Goal: Transaction & Acquisition: Book appointment/travel/reservation

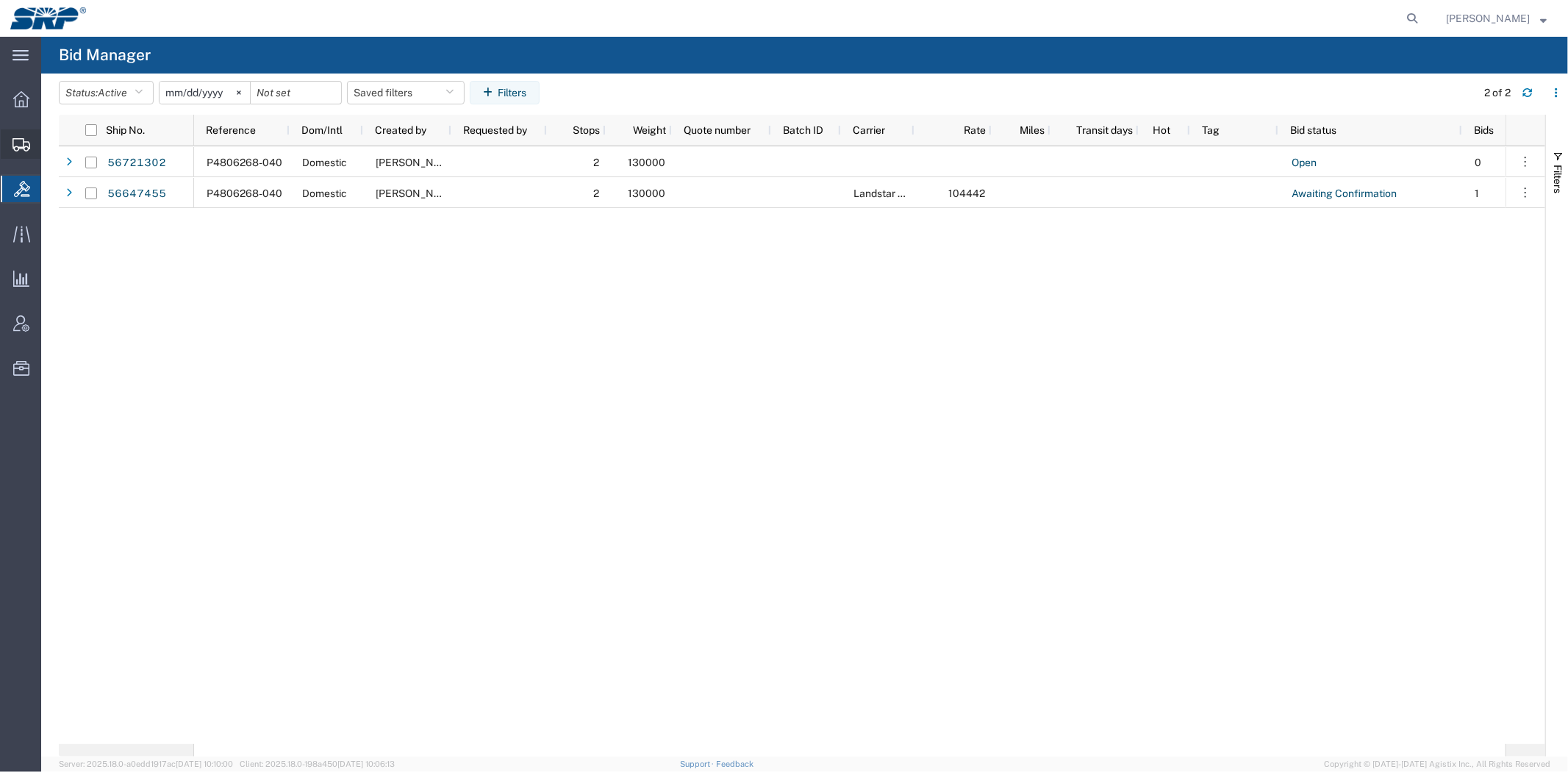
click at [0, 0] on span "Shipment Manager" at bounding box center [0, 0] width 0 height 0
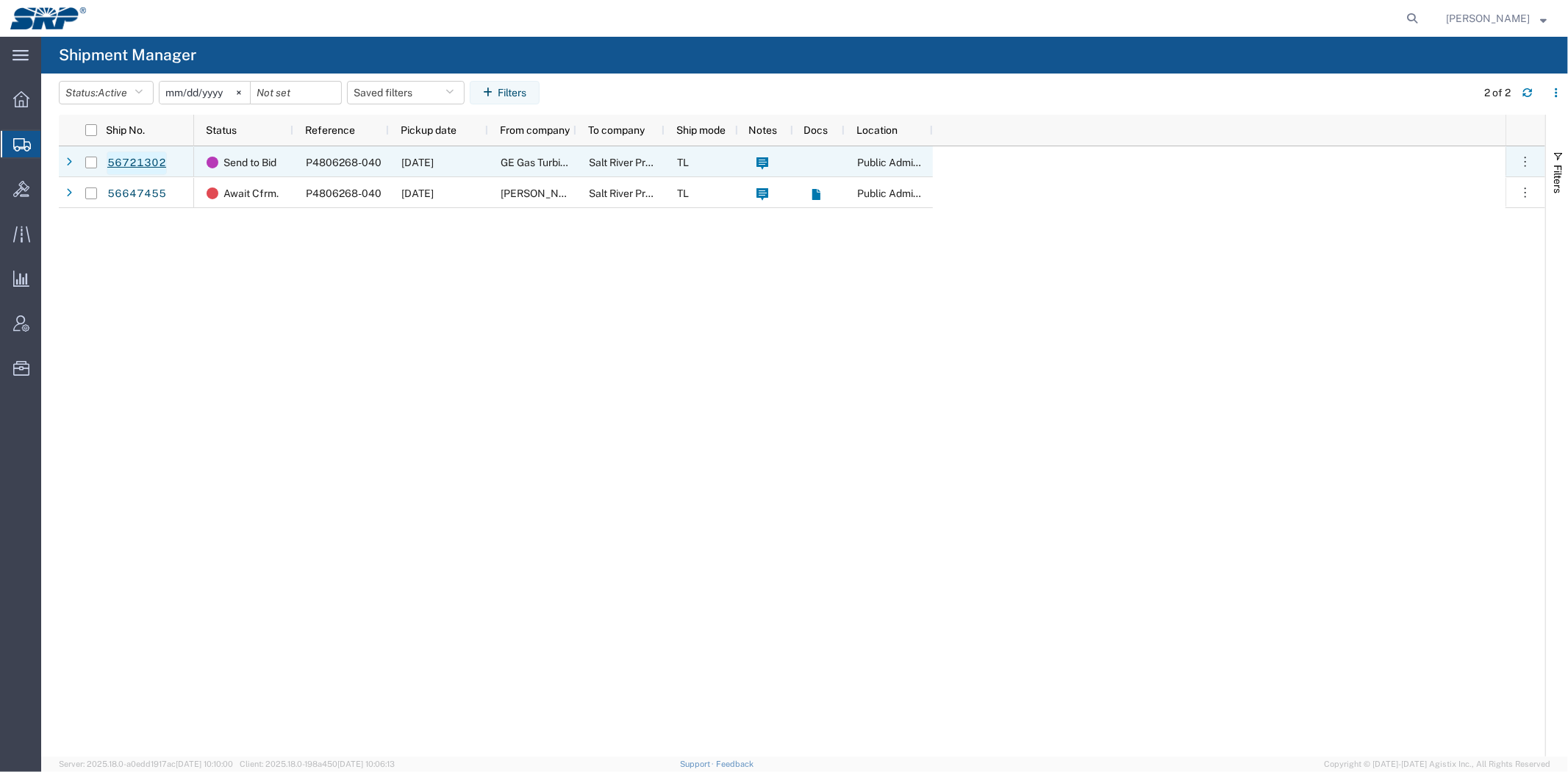
click at [130, 162] on link "56721302" at bounding box center [137, 164] width 60 height 24
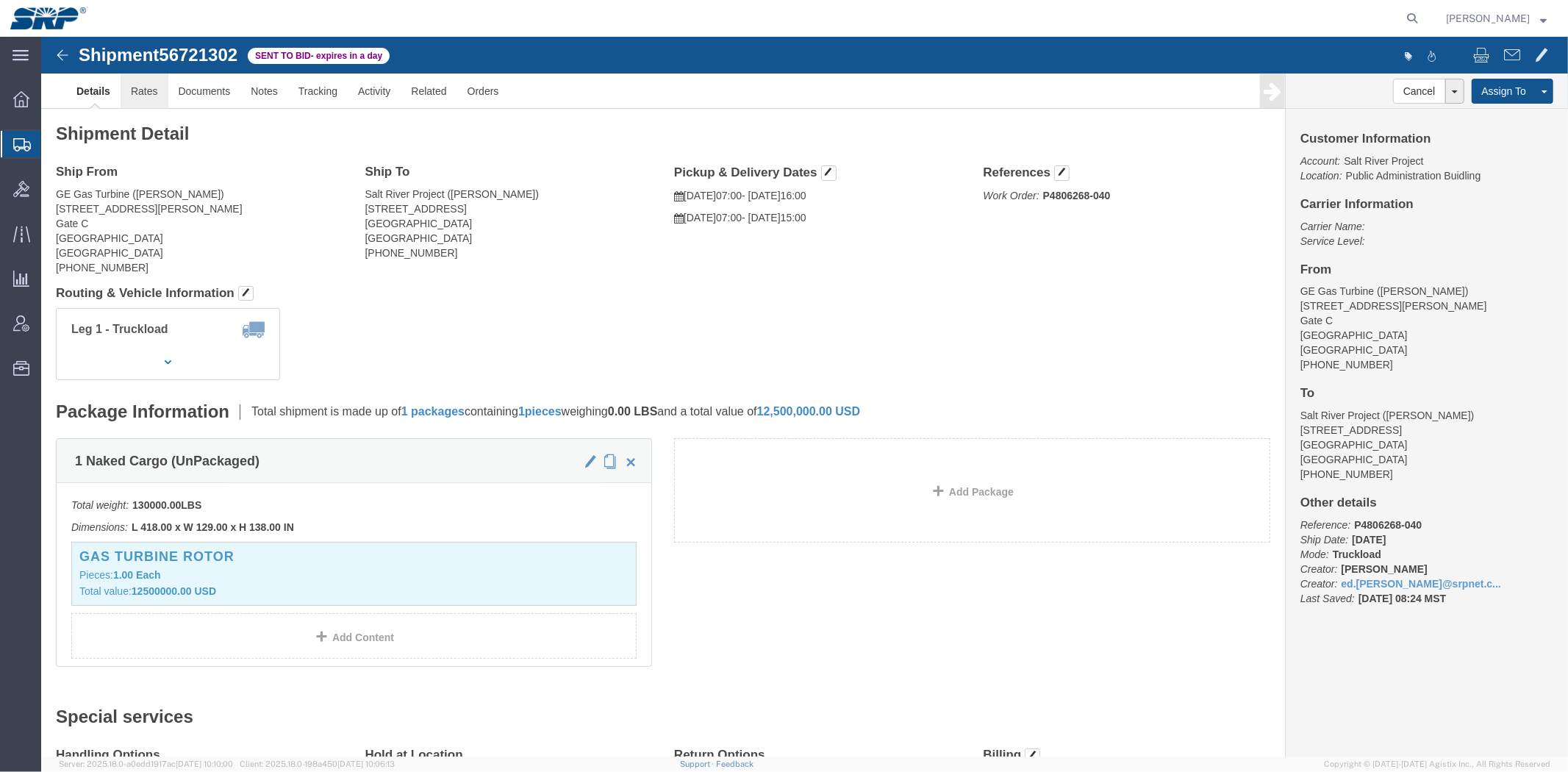
click link "Rates"
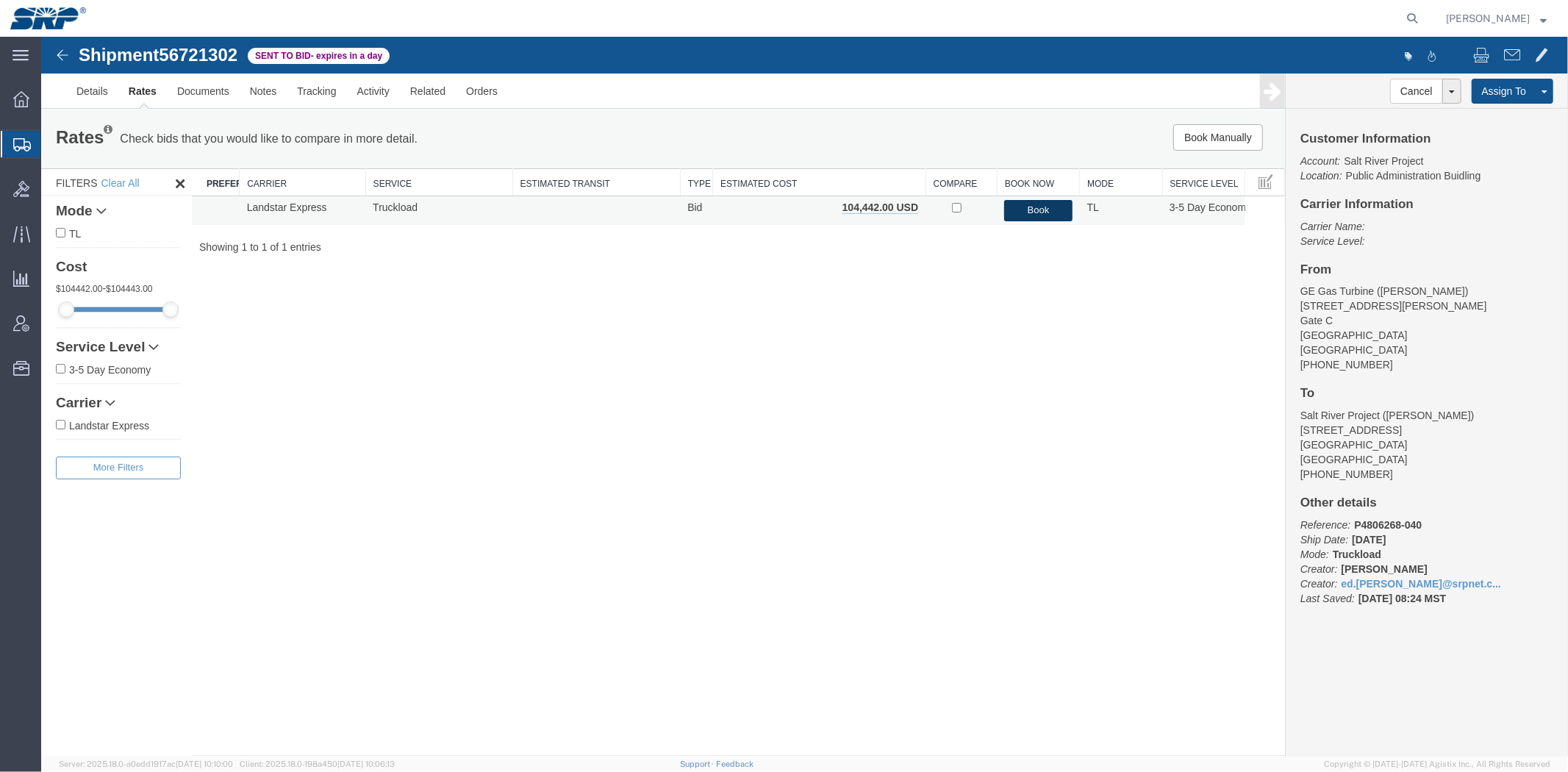
click at [1038, 213] on button "Book" at bounding box center [1038, 209] width 68 height 21
